Goal: Check status: Check status

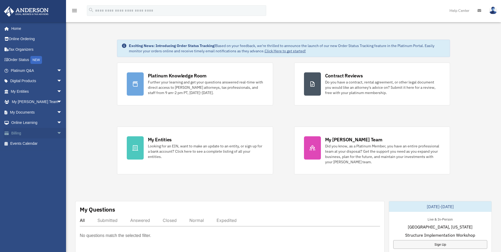
click at [25, 133] on link "Billing arrow_drop_down" at bounding box center [37, 133] width 66 height 11
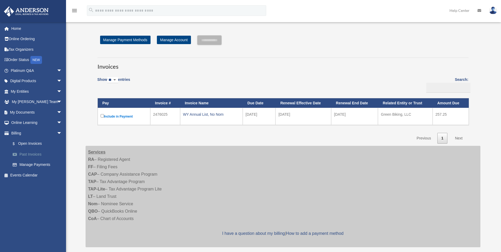
click at [28, 150] on link "Past Invoices" at bounding box center [38, 154] width 63 height 11
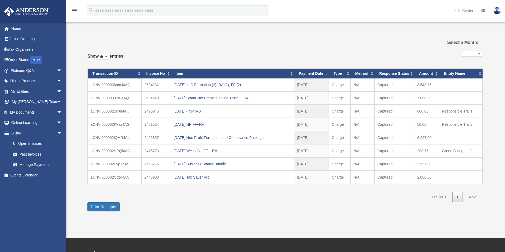
select select
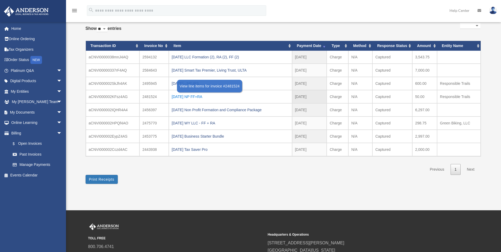
scroll to position [26, 0]
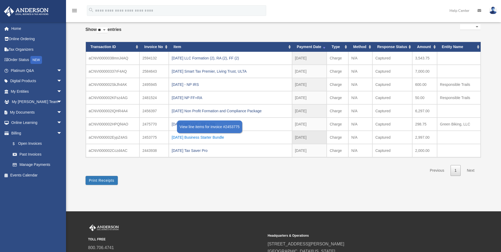
click at [202, 136] on div "[DATE] Business Starter Bundle" at bounding box center [230, 137] width 117 height 7
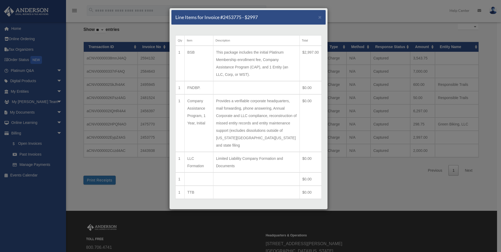
scroll to position [20, 0]
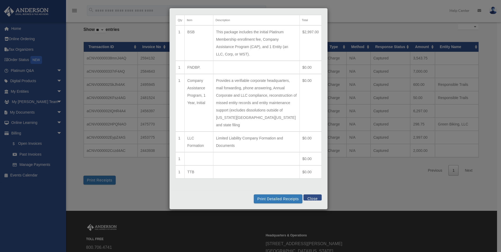
click at [305, 197] on button "Close" at bounding box center [312, 197] width 18 height 6
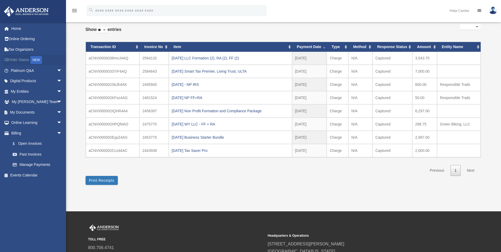
click at [27, 60] on link "Order Status NEW" at bounding box center [37, 60] width 66 height 11
